Goal: Task Accomplishment & Management: Use online tool/utility

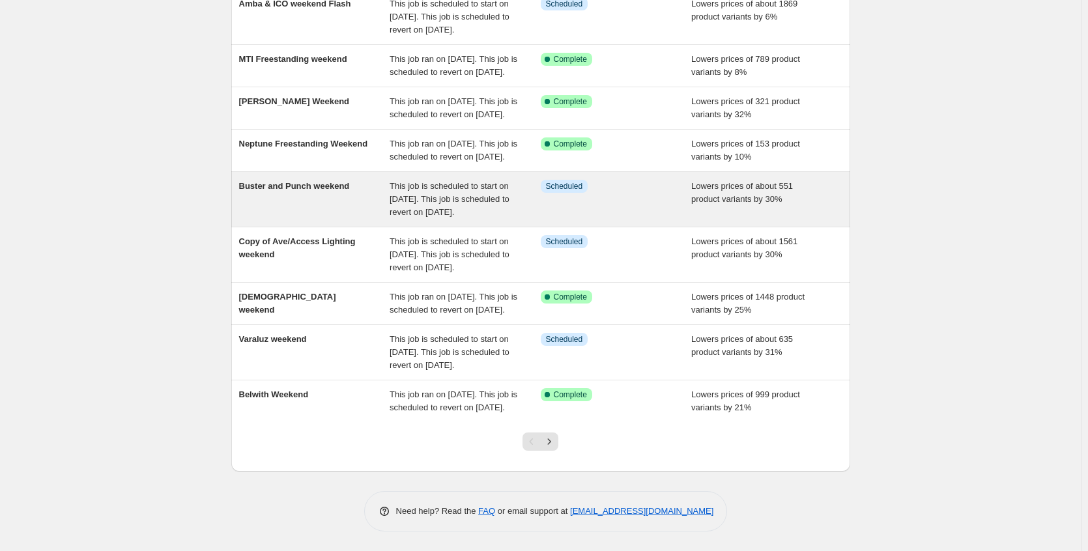
scroll to position [261, 0]
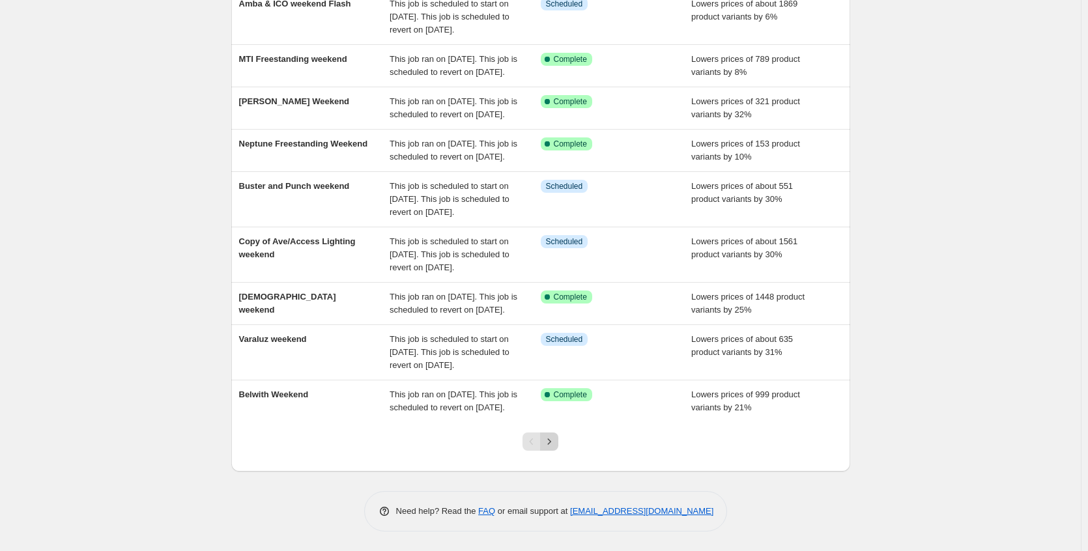
click at [553, 448] on icon "Next" at bounding box center [549, 441] width 13 height 13
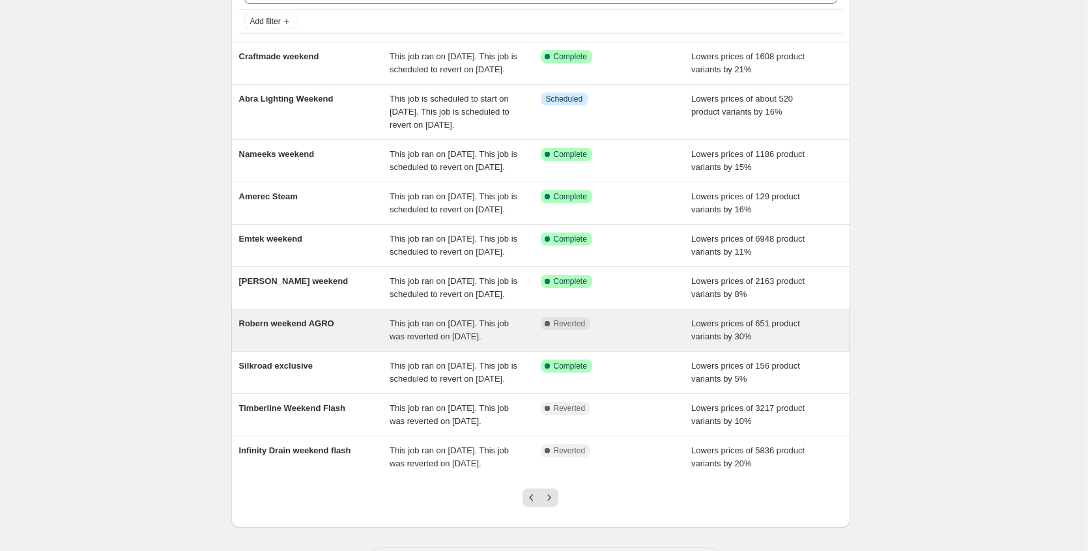
scroll to position [263, 0]
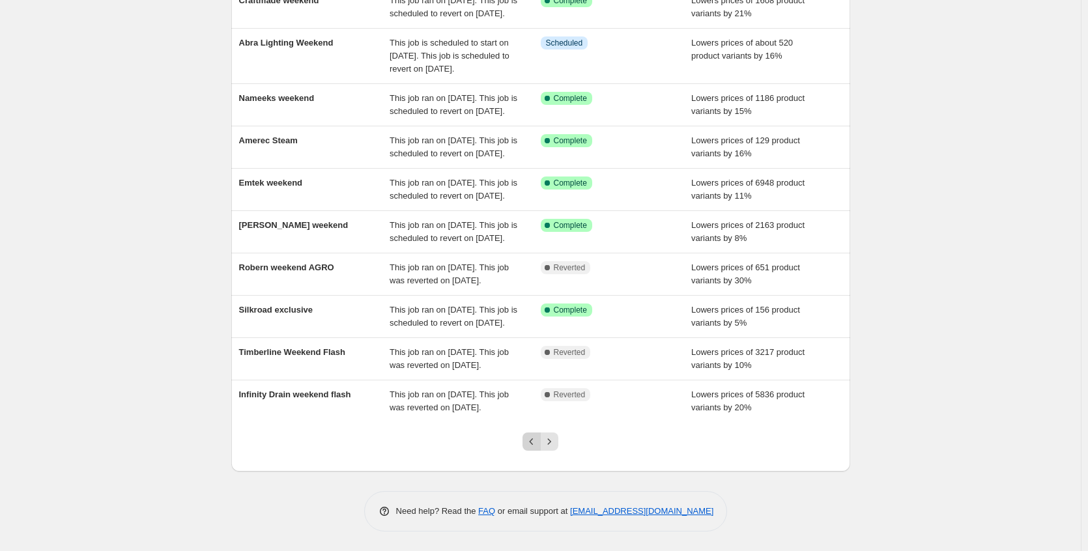
click at [537, 439] on icon "Previous" at bounding box center [531, 441] width 13 height 13
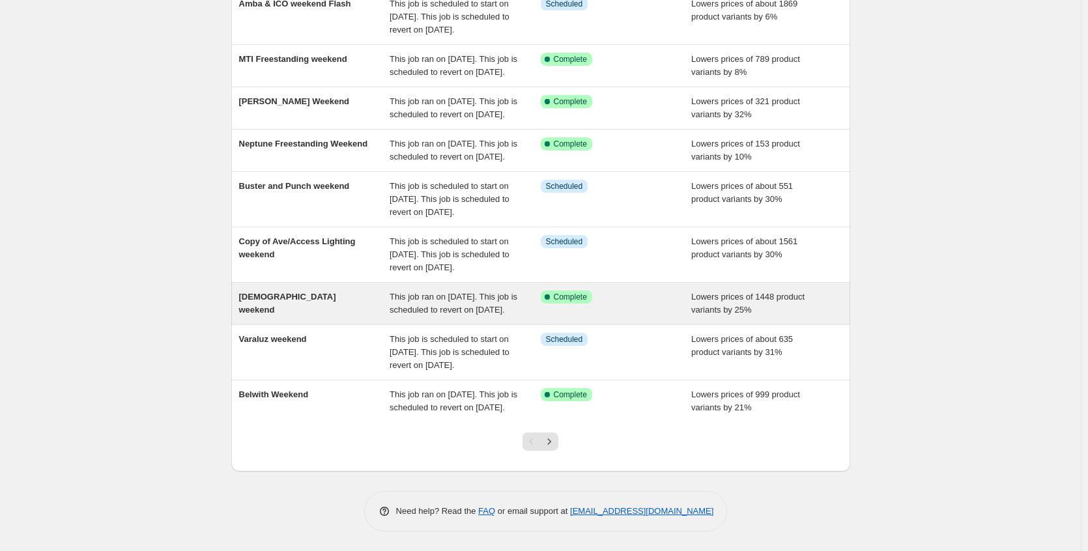
scroll to position [315, 0]
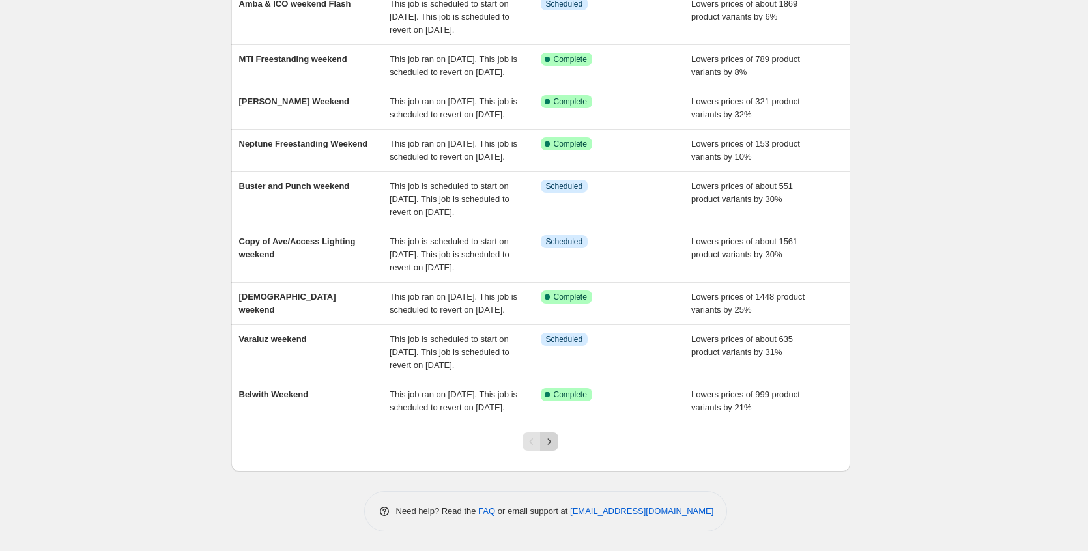
click at [552, 439] on icon "Next" at bounding box center [549, 441] width 13 height 13
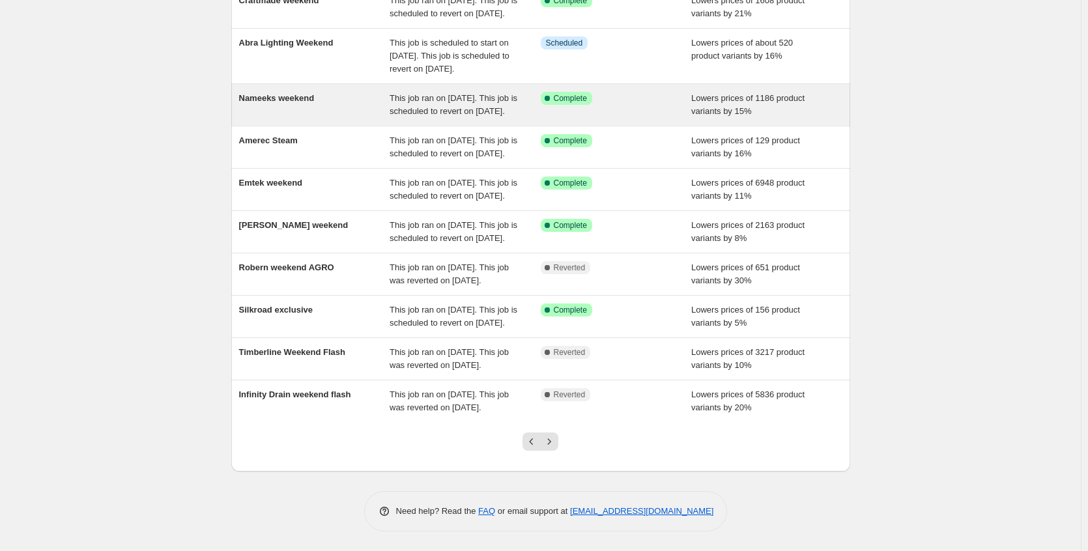
scroll to position [263, 0]
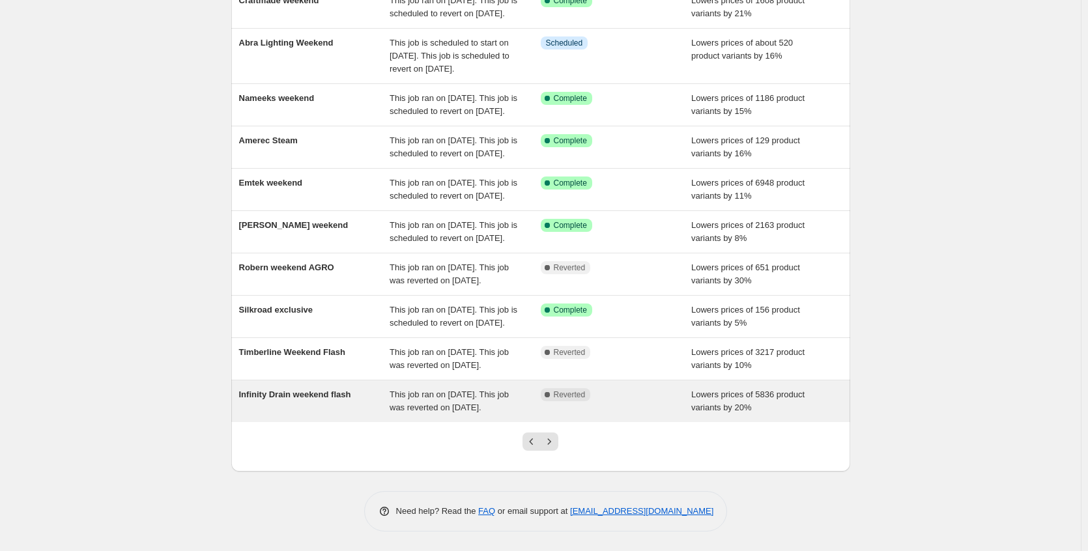
click at [490, 399] on span "This job ran on [DATE]. This job was reverted on [DATE]." at bounding box center [449, 401] width 119 height 23
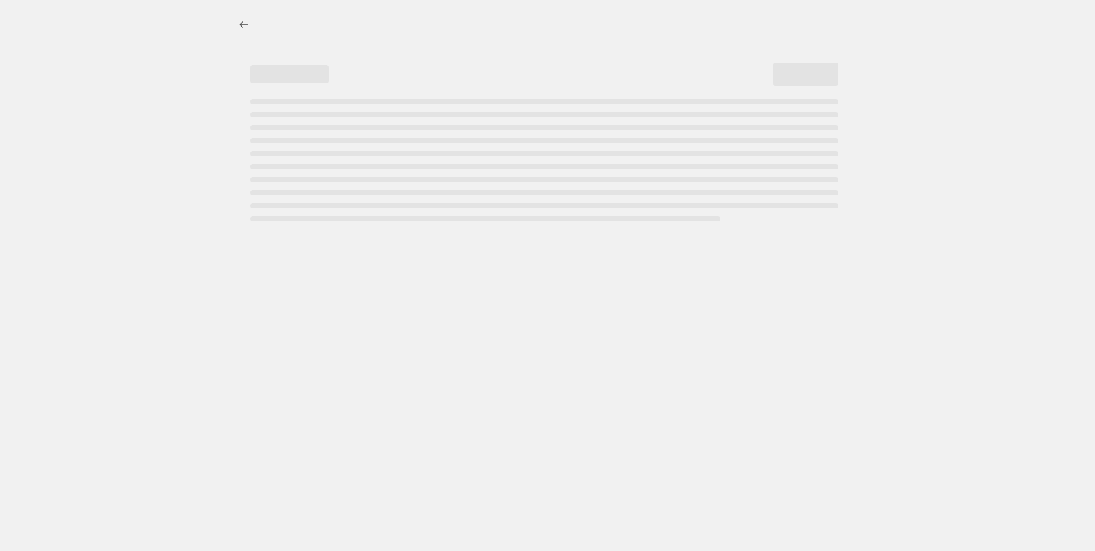
select select "percentage"
select select "no_change"
select select "collection"
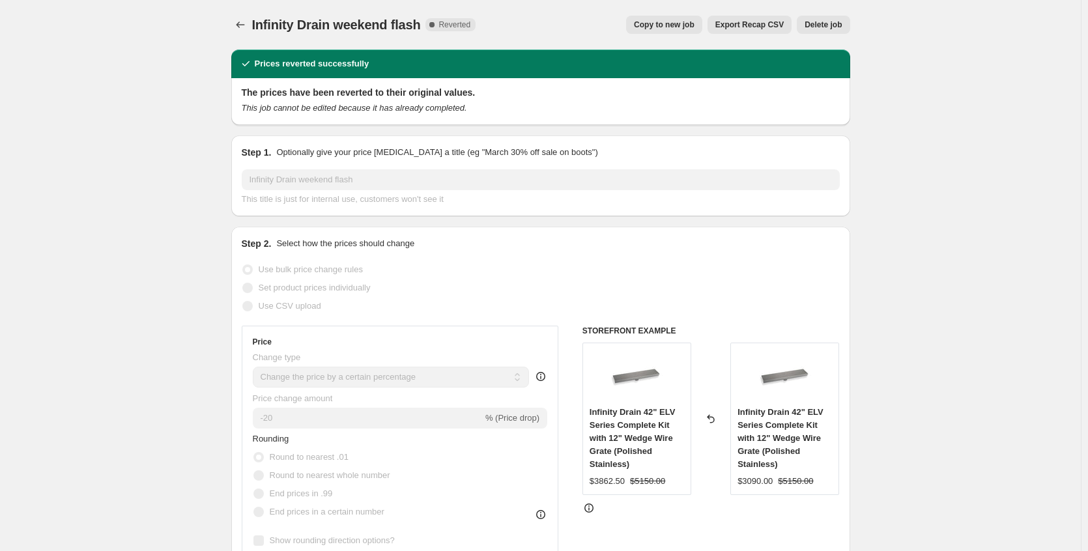
click at [658, 18] on button "Copy to new job" at bounding box center [664, 25] width 76 height 18
select select "percentage"
select select "no_change"
select select "collection"
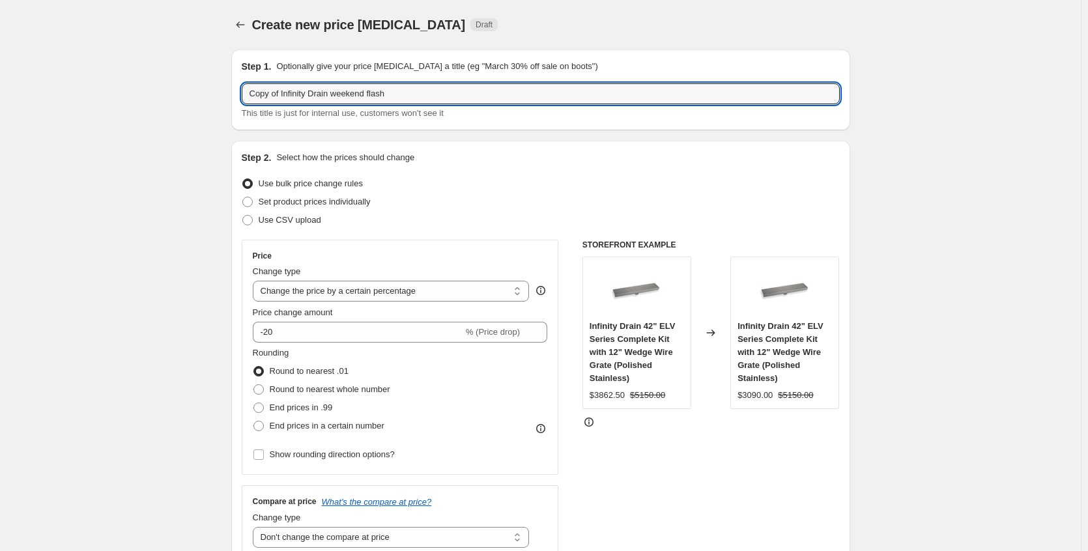
drag, startPoint x: 285, startPoint y: 96, endPoint x: 104, endPoint y: 97, distance: 181.2
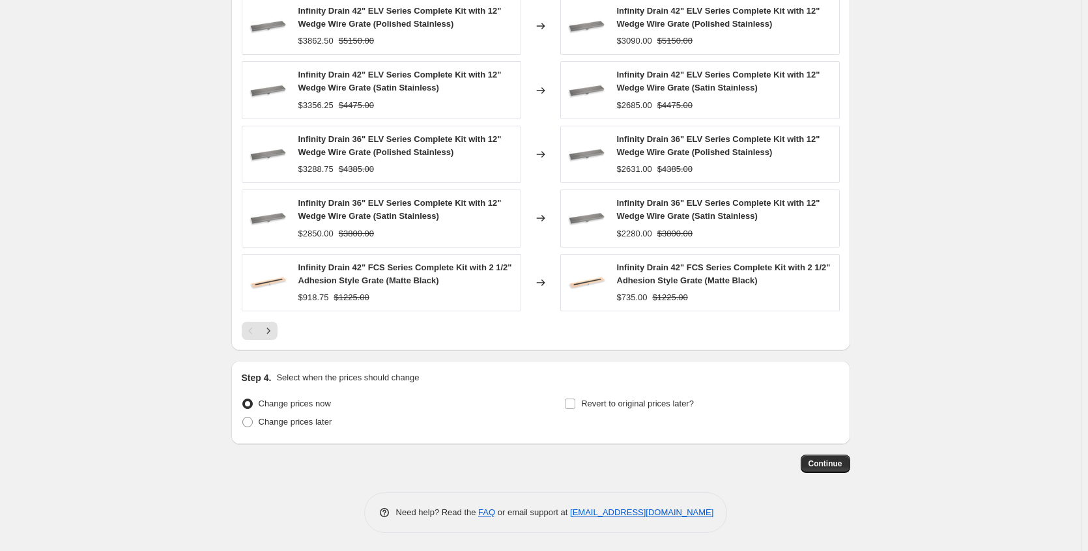
scroll to position [919, 0]
type input "Infinity Drain weekend flash"
click at [295, 420] on span "Change prices later" at bounding box center [296, 421] width 74 height 10
click at [243, 416] on input "Change prices later" at bounding box center [242, 416] width 1 height 1
radio input "true"
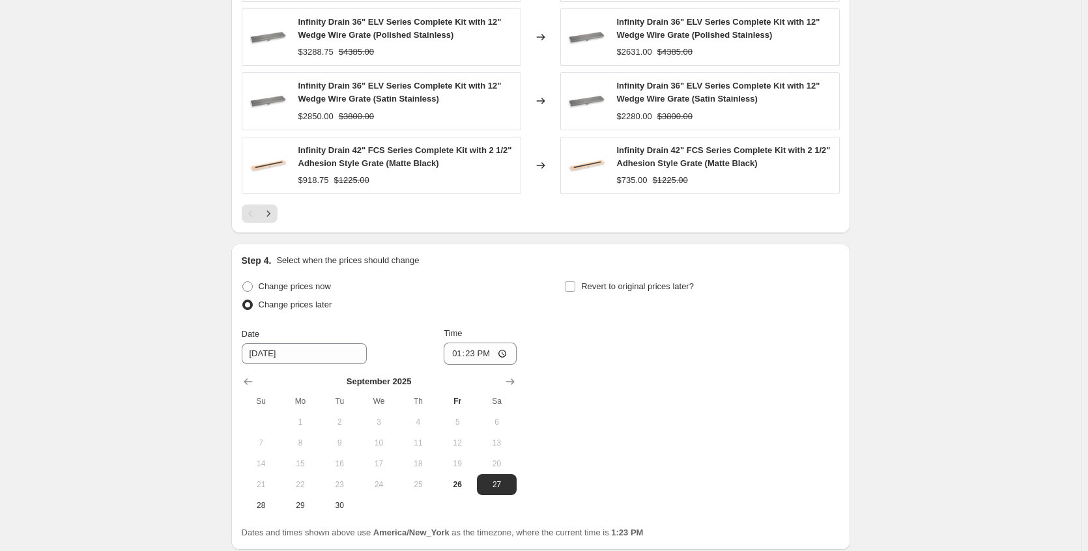
scroll to position [1142, 0]
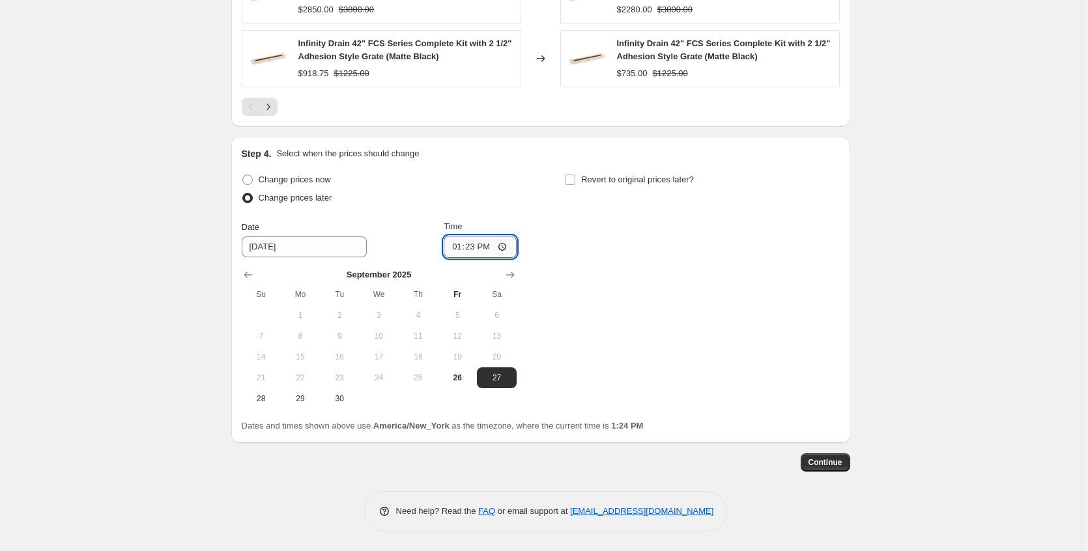
click at [507, 246] on input "13:23" at bounding box center [480, 247] width 73 height 22
type input "20:25"
drag, startPoint x: 628, startPoint y: 234, endPoint x: 629, endPoint y: 216, distance: 18.3
click at [628, 234] on div "Change prices now Change prices later Date [DATE] Time 20:[DATE] Mo Tu We Th Fr…" at bounding box center [541, 290] width 598 height 239
click at [636, 182] on span "Revert to original prices later?" at bounding box center [637, 180] width 113 height 10
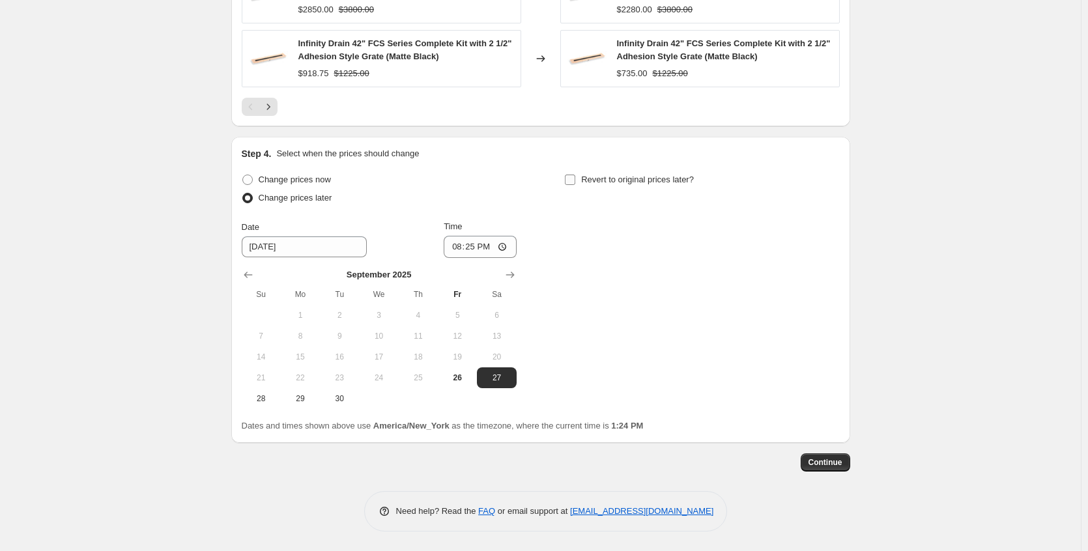
click at [575, 182] on input "Revert to original prices later?" at bounding box center [570, 180] width 10 height 10
checkbox input "true"
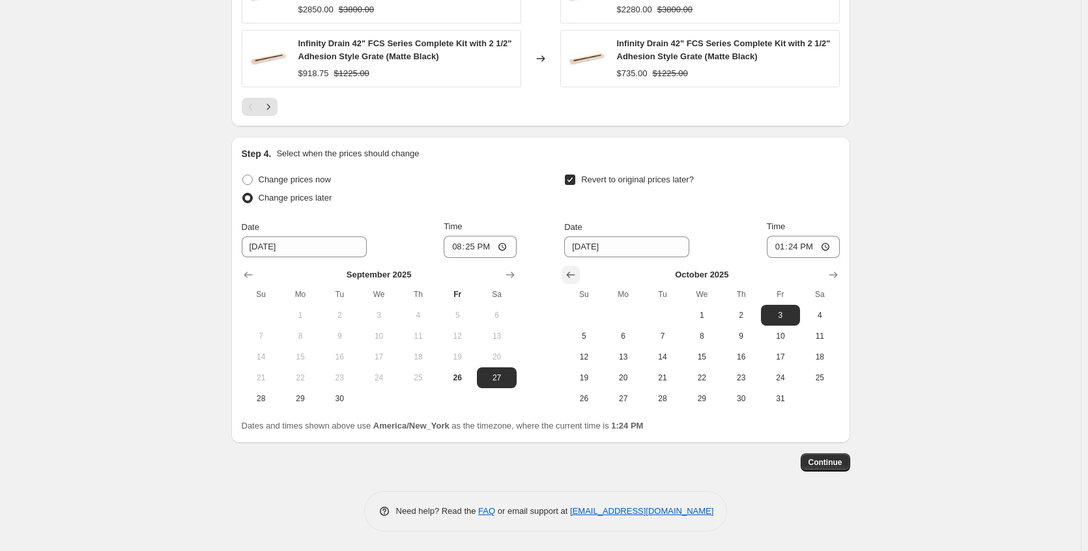
click at [577, 278] on icon "Show previous month, September 2025" at bounding box center [570, 274] width 13 height 13
click at [581, 400] on span "28" at bounding box center [584, 399] width 29 height 10
type input "[DATE]"
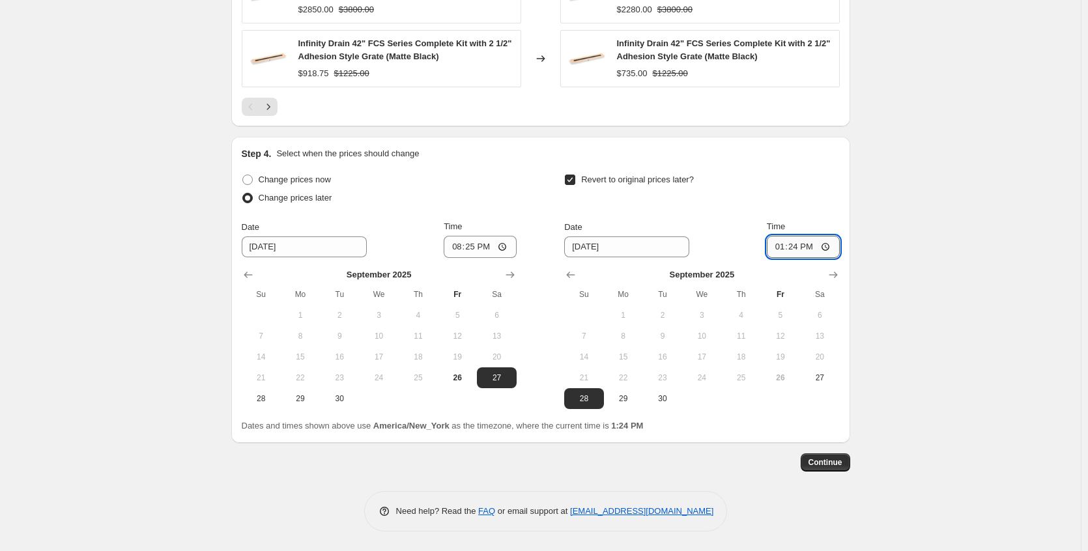
click at [827, 250] on input "13:24" at bounding box center [803, 247] width 73 height 22
type input "23:30"
click at [843, 463] on span "Continue" at bounding box center [826, 462] width 34 height 10
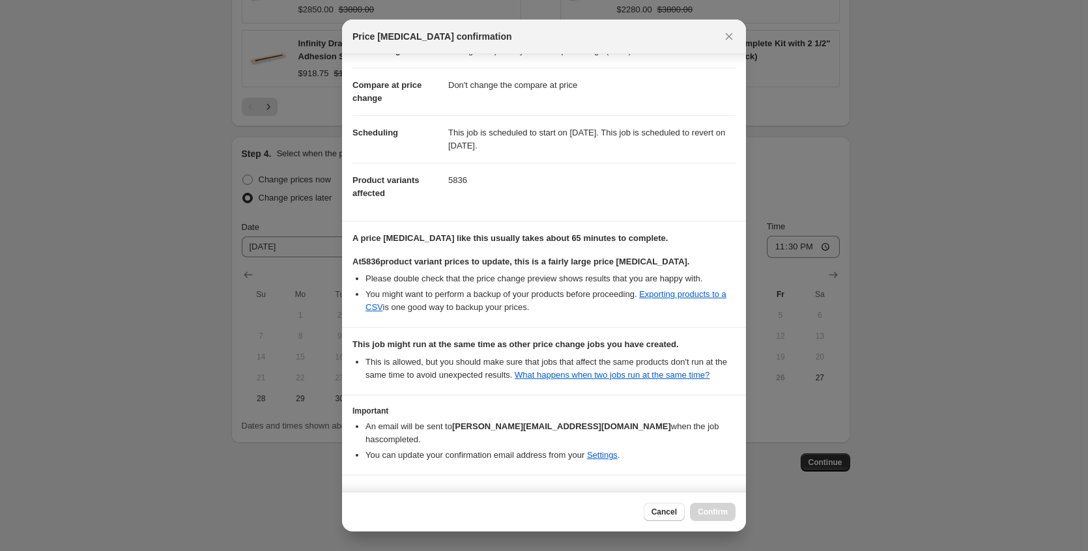
scroll to position [93, 0]
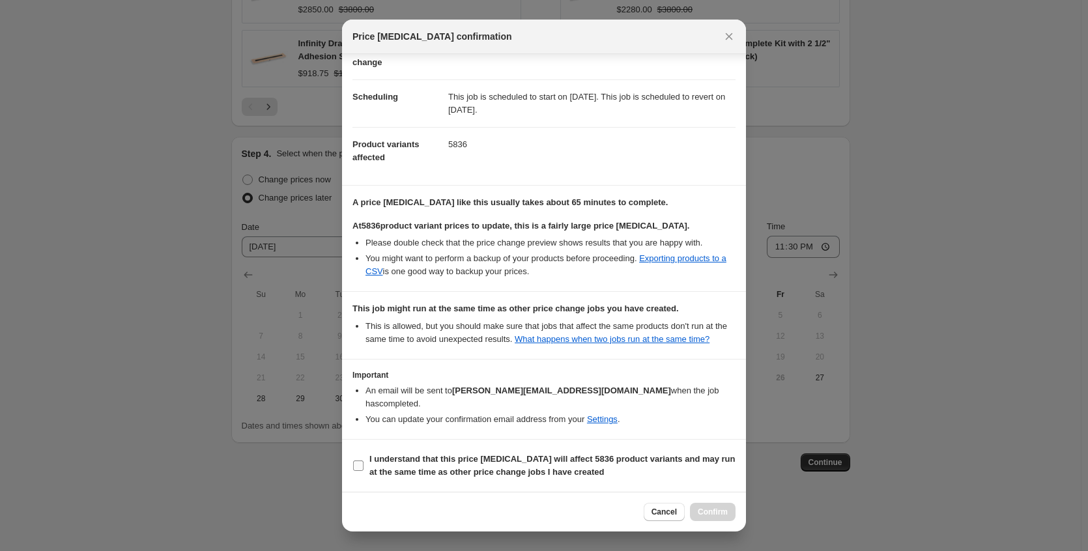
click at [498, 467] on b "I understand that this price [MEDICAL_DATA] will affect 5836 product variants a…" at bounding box center [553, 465] width 366 height 23
click at [364, 467] on input "I understand that this price [MEDICAL_DATA] will affect 5836 product variants a…" at bounding box center [358, 466] width 10 height 10
checkbox input "true"
click at [723, 515] on span "Confirm" at bounding box center [713, 512] width 30 height 10
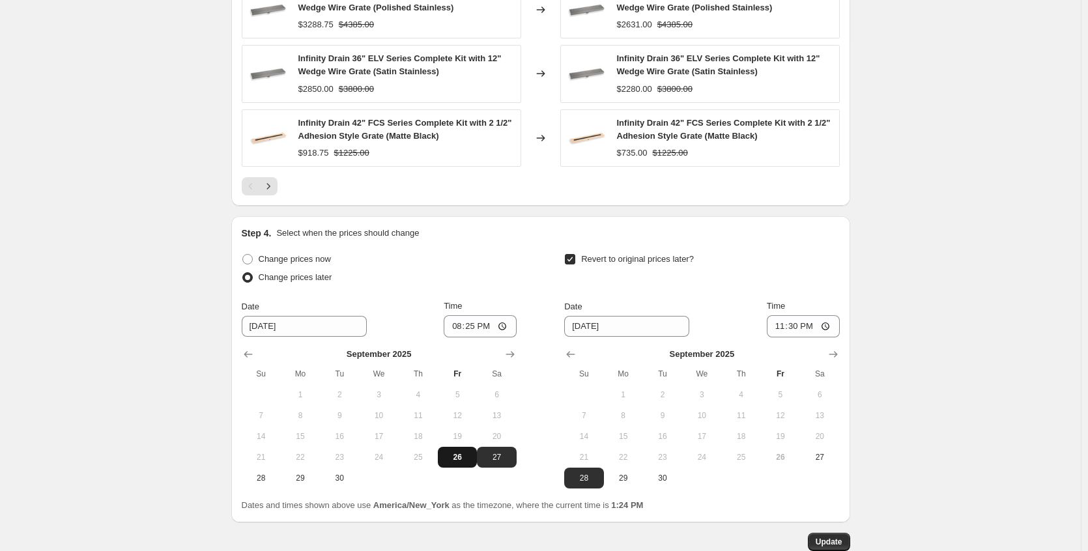
click at [467, 458] on span "26" at bounding box center [457, 457] width 29 height 10
type input "[DATE]"
click at [824, 543] on span "Update" at bounding box center [829, 542] width 27 height 10
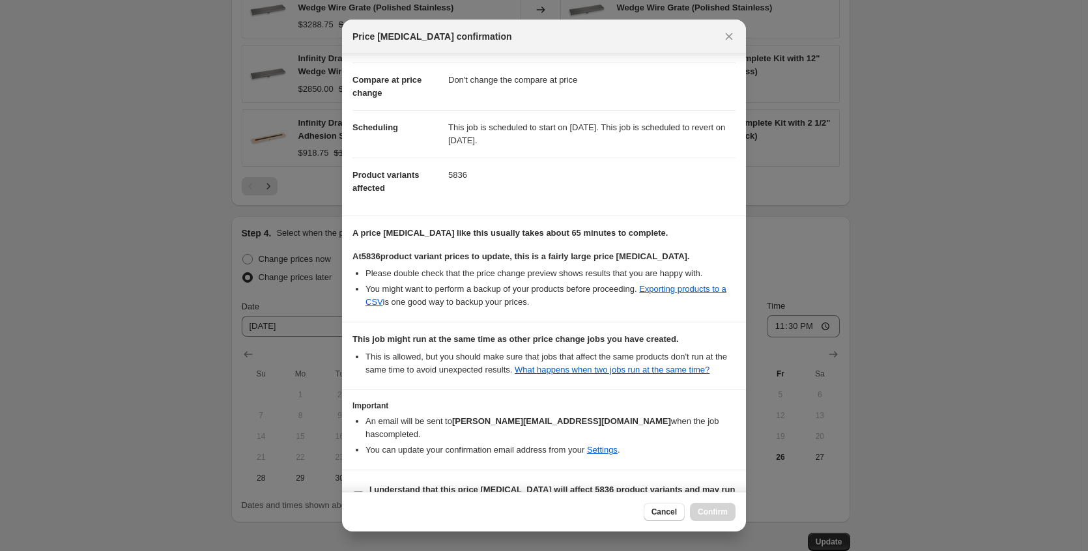
scroll to position [93, 0]
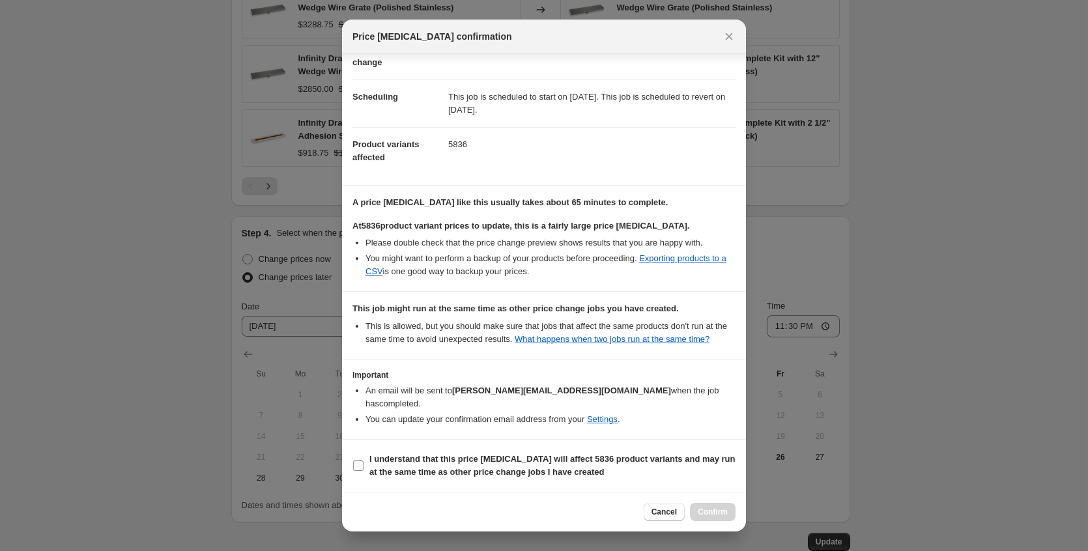
click at [472, 466] on span "I understand that this price [MEDICAL_DATA] will affect 5836 product variants a…" at bounding box center [553, 466] width 366 height 26
click at [364, 466] on input "I understand that this price [MEDICAL_DATA] will affect 5836 product variants a…" at bounding box center [358, 466] width 10 height 10
checkbox input "true"
click at [729, 511] on button "Confirm" at bounding box center [713, 512] width 46 height 18
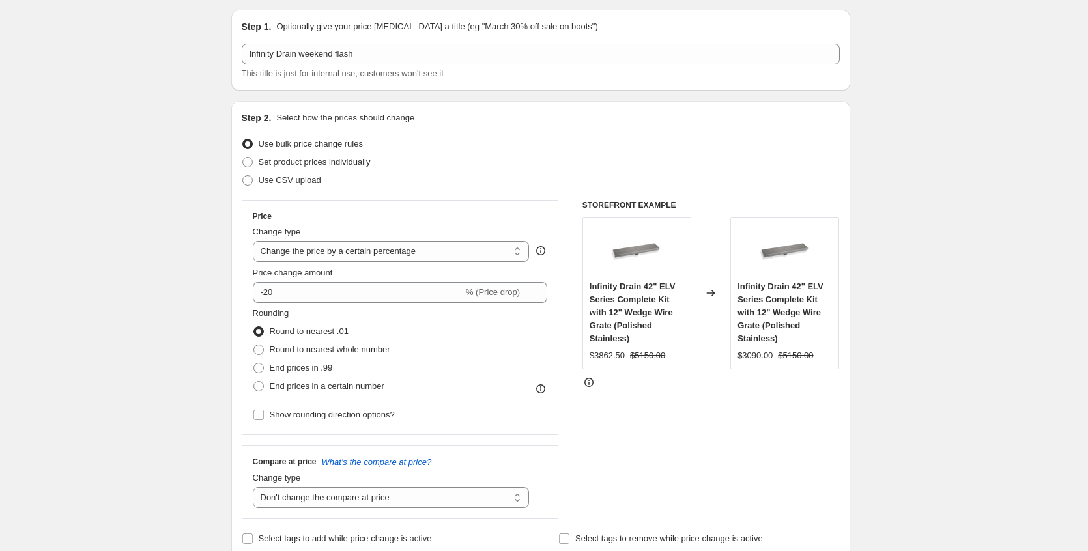
scroll to position [0, 0]
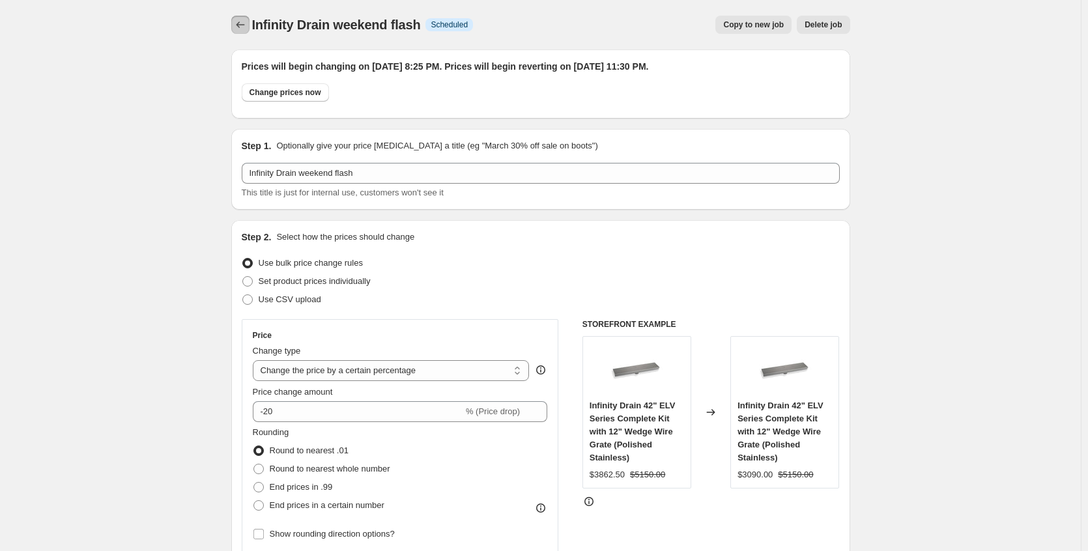
click at [243, 23] on icon "Price change jobs" at bounding box center [240, 24] width 13 height 13
